Goal: Navigation & Orientation: Find specific page/section

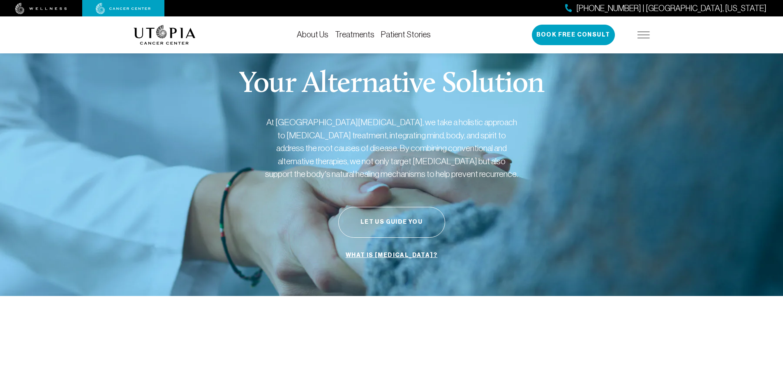
click at [641, 33] on img at bounding box center [643, 35] width 12 height 7
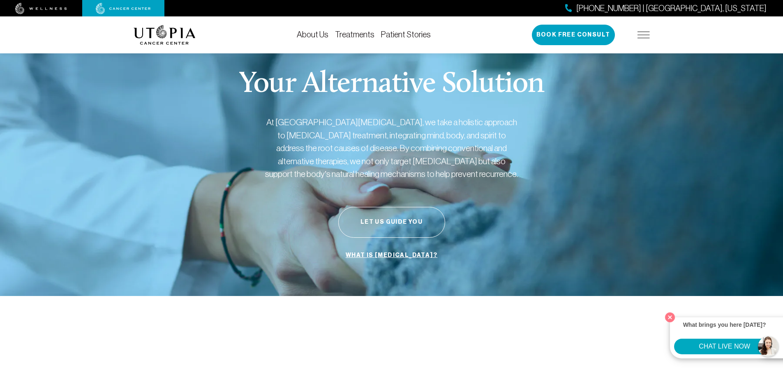
click at [643, 34] on img at bounding box center [643, 35] width 12 height 7
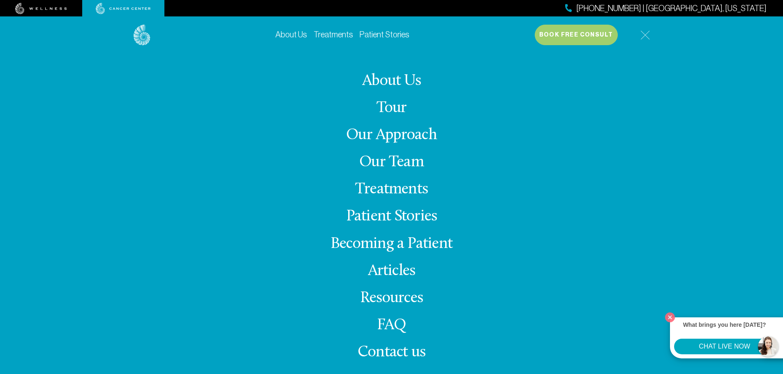
click at [398, 159] on link "Our Team" at bounding box center [391, 163] width 65 height 16
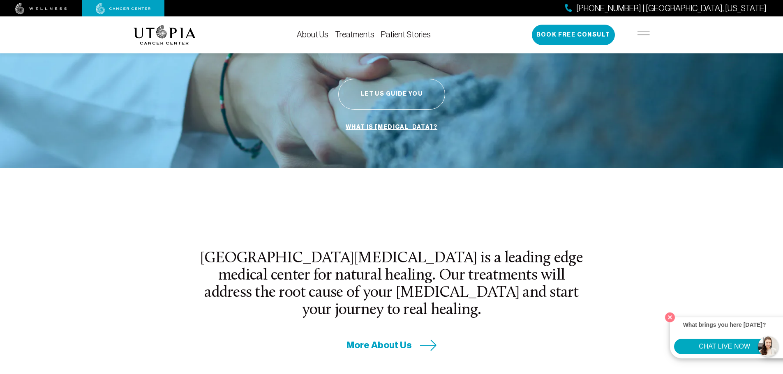
scroll to position [247, 0]
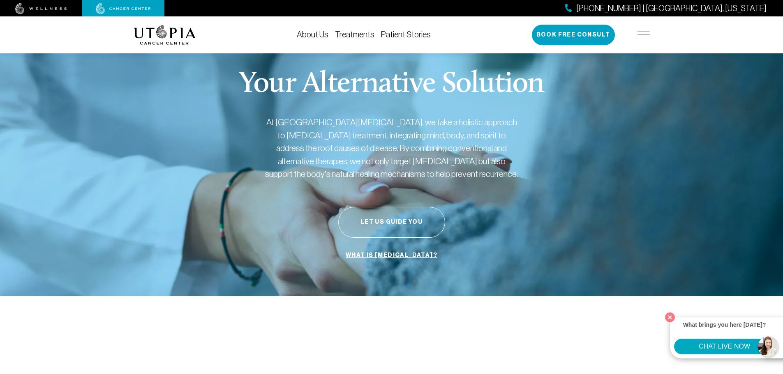
click at [637, 38] on div "727-516-2283 | Tampa, Florida Book Free Consult" at bounding box center [591, 35] width 118 height 21
click at [356, 32] on link "Treatments" at bounding box center [354, 34] width 39 height 9
